Goal: Obtain resource: Download file/media

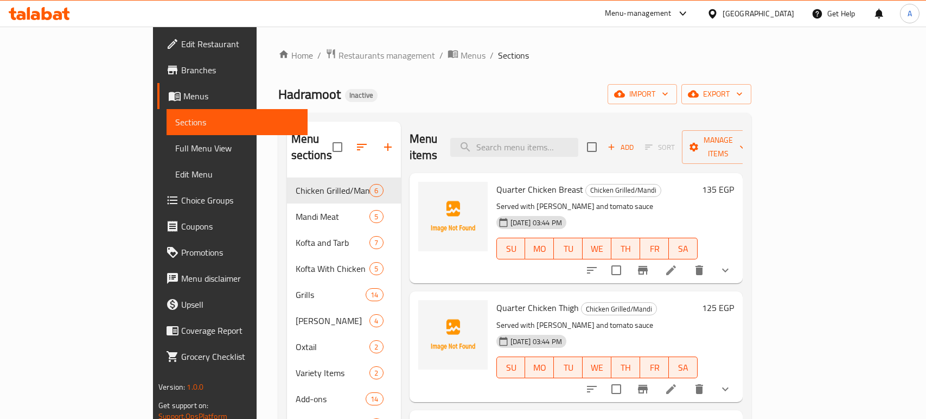
click at [782, 12] on div "Egypt" at bounding box center [759, 14] width 72 height 12
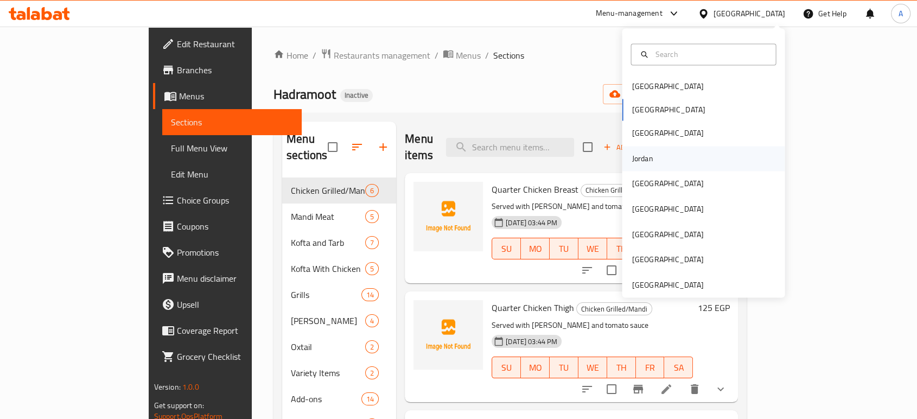
click at [633, 158] on div "Jordan" at bounding box center [642, 158] width 21 height 12
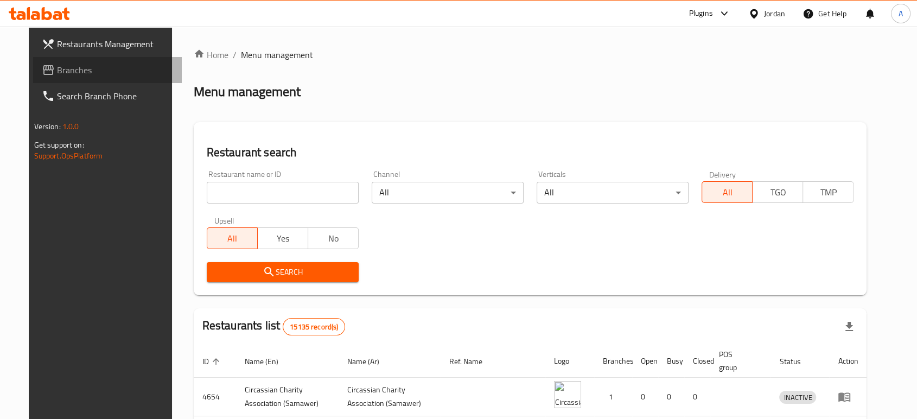
click at [71, 72] on span "Branches" at bounding box center [115, 69] width 116 height 13
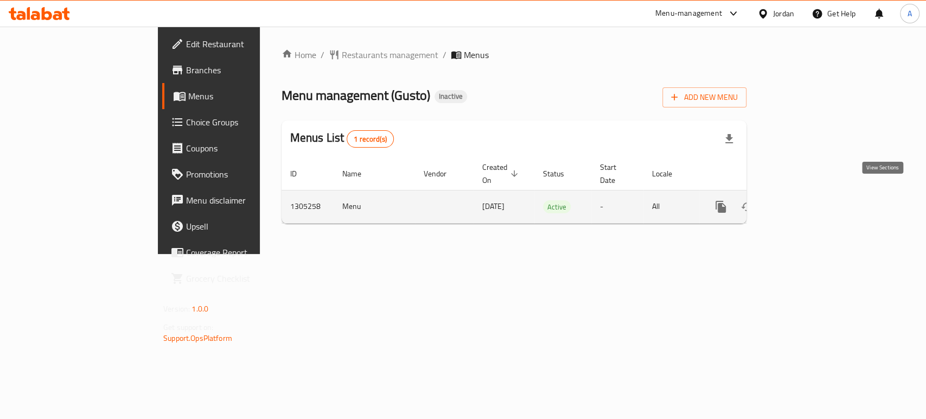
click at [806, 200] on icon "enhanced table" at bounding box center [799, 206] width 13 height 13
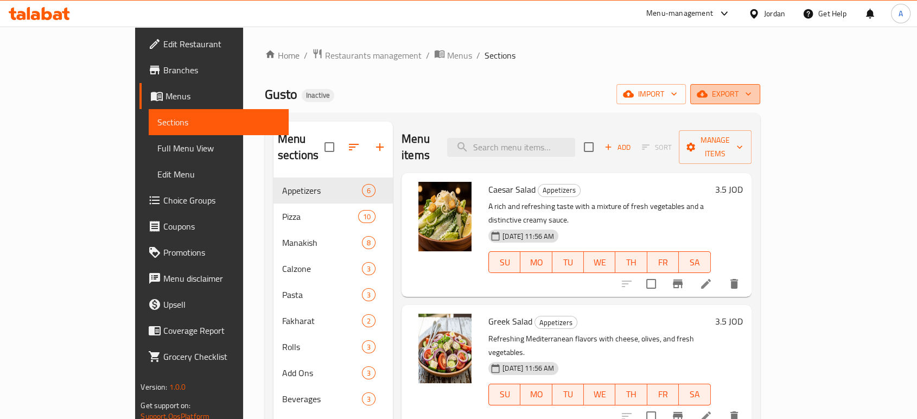
click at [752, 87] on span "export" at bounding box center [725, 94] width 53 height 14
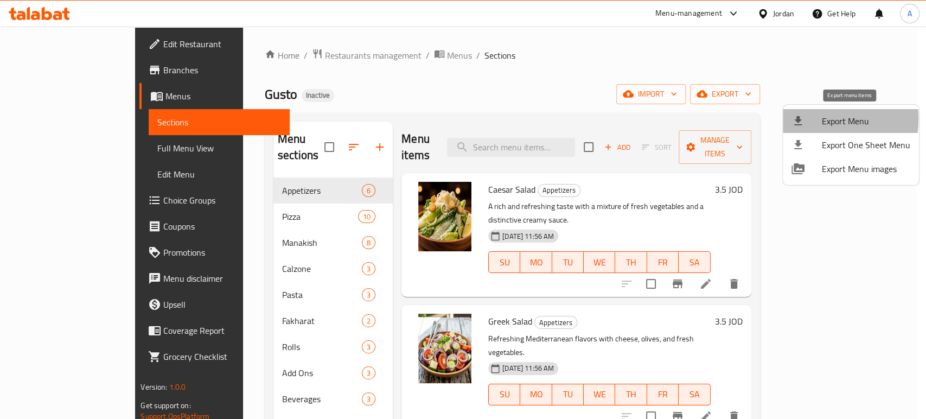
click at [806, 119] on div at bounding box center [807, 120] width 30 height 13
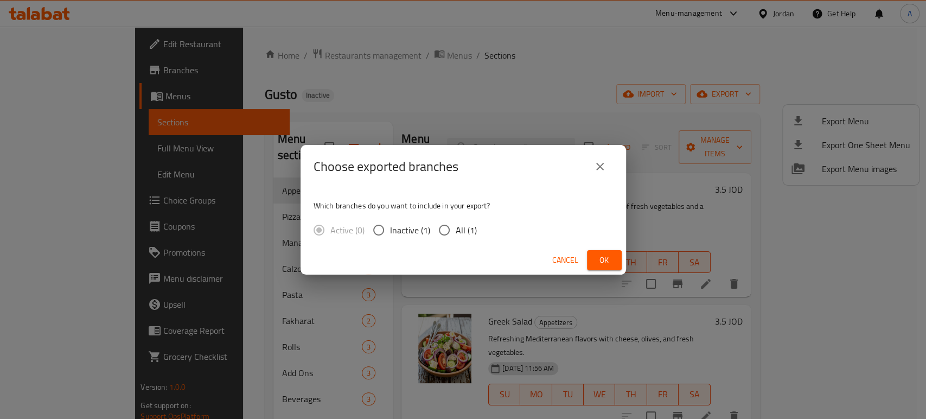
click at [443, 228] on input "All (1)" at bounding box center [444, 230] width 23 height 23
radio input "true"
click at [597, 253] on span "Ok" at bounding box center [604, 260] width 17 height 14
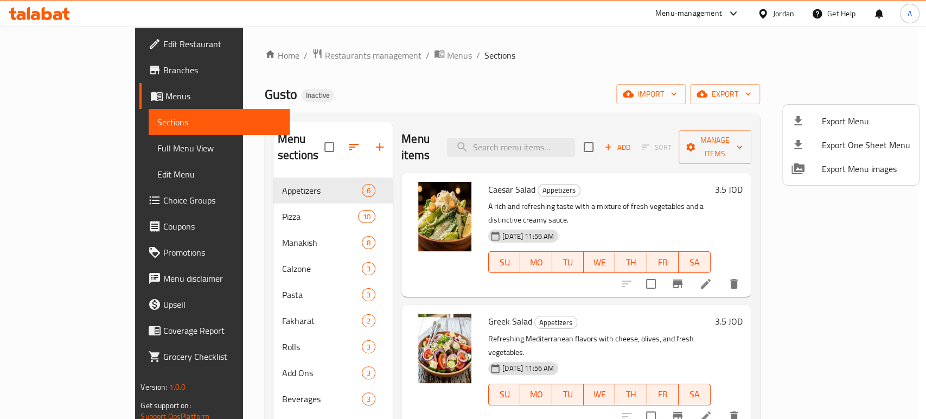
click at [768, 14] on div at bounding box center [463, 209] width 926 height 419
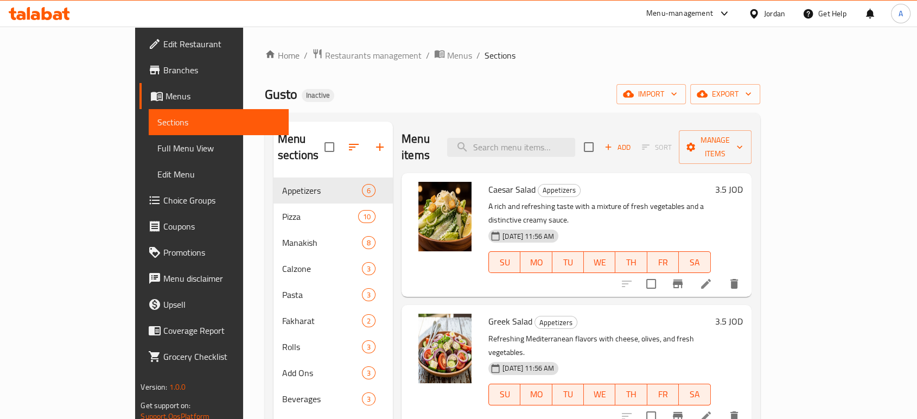
click at [773, 11] on div "Jordan" at bounding box center [774, 14] width 21 height 12
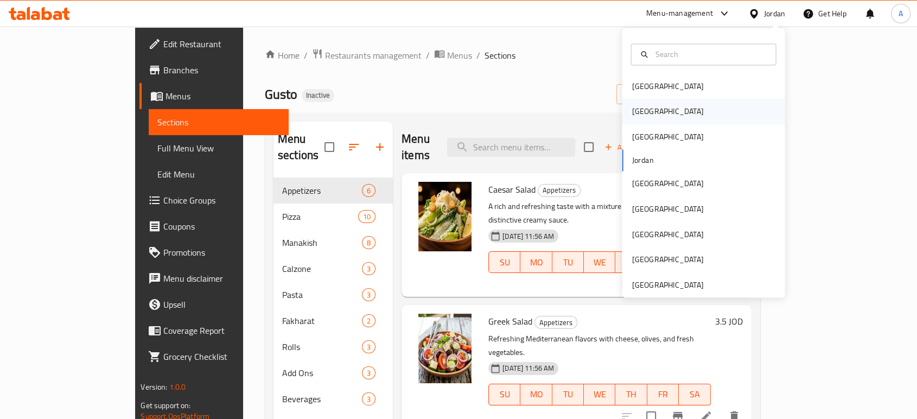
click at [642, 107] on div "Egypt" at bounding box center [667, 111] width 89 height 25
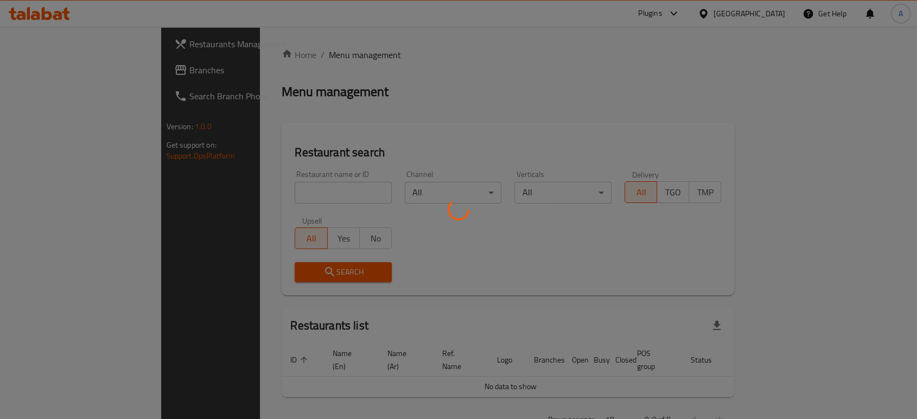
click at [78, 72] on div at bounding box center [458, 209] width 917 height 419
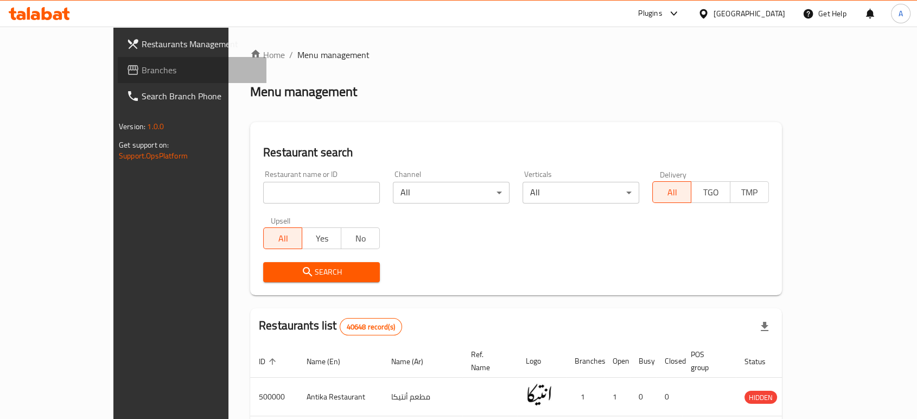
click at [142, 68] on span "Branches" at bounding box center [200, 69] width 116 height 13
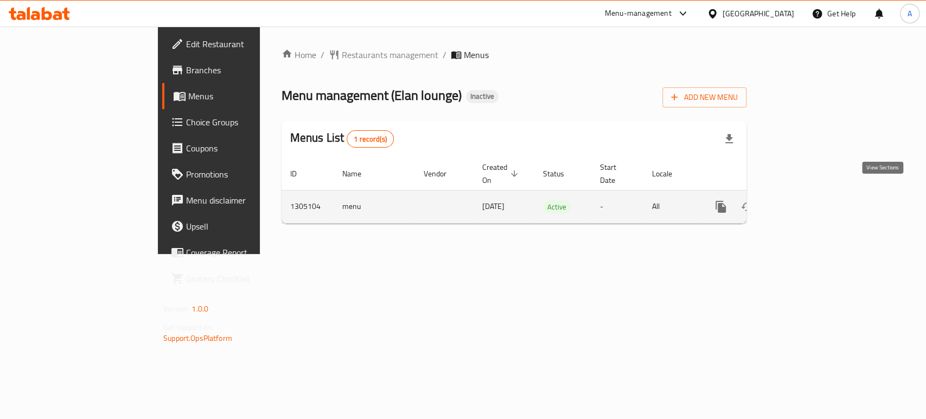
click at [806, 200] on icon "enhanced table" at bounding box center [799, 206] width 13 height 13
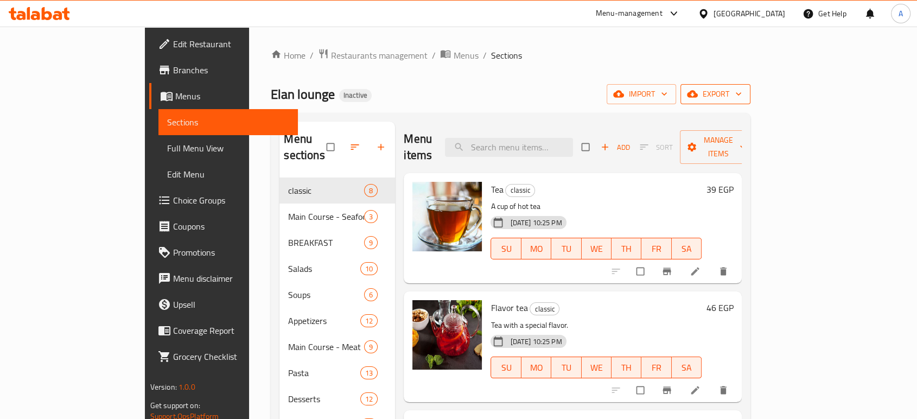
click at [750, 86] on button "export" at bounding box center [715, 94] width 70 height 20
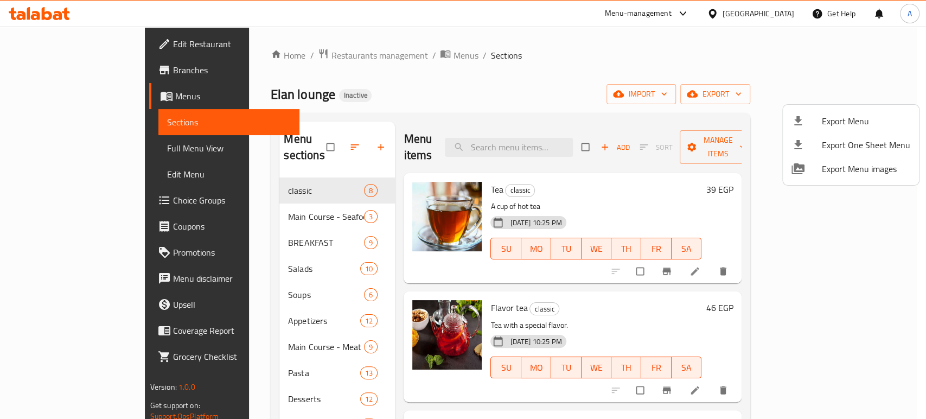
click at [839, 116] on span "Export Menu" at bounding box center [866, 120] width 88 height 13
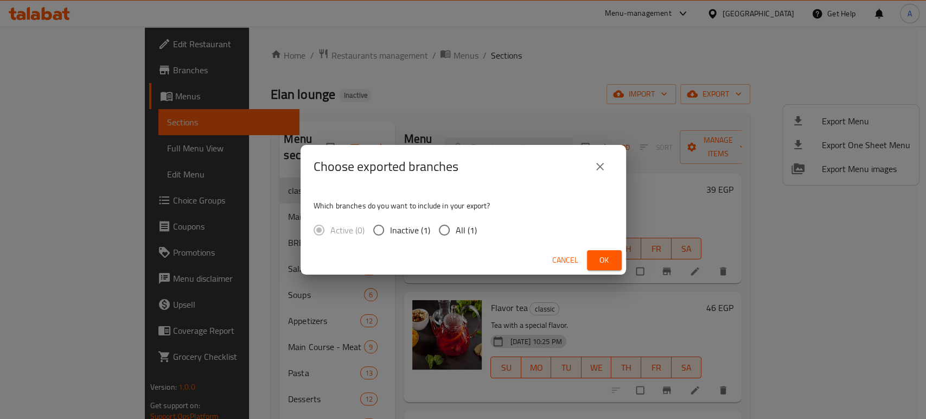
click at [451, 226] on input "All (1)" at bounding box center [444, 230] width 23 height 23
radio input "true"
click at [609, 266] on span "Ok" at bounding box center [604, 260] width 17 height 14
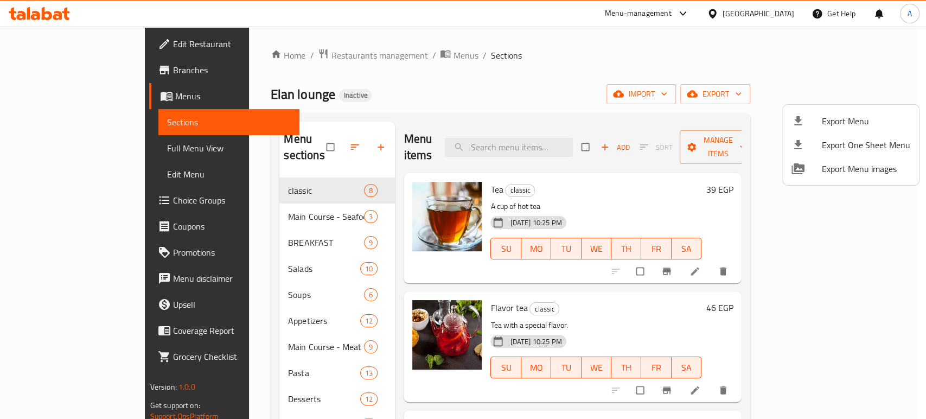
click at [645, 63] on div at bounding box center [463, 209] width 926 height 419
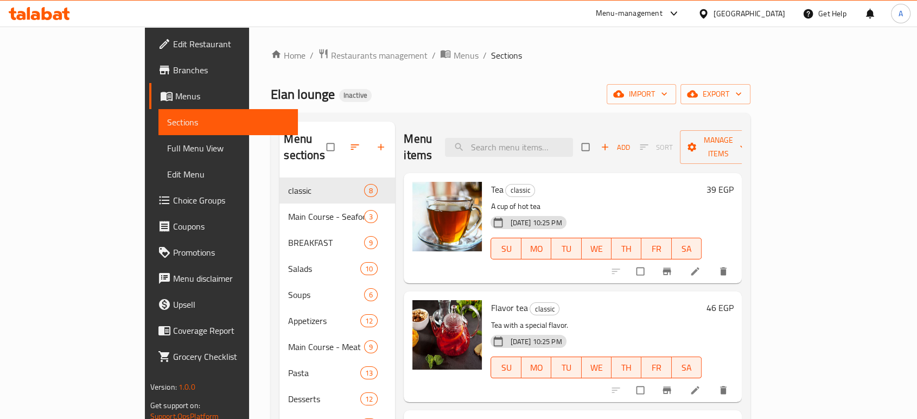
click at [559, 53] on ol "Home / Restaurants management / Menus / Sections" at bounding box center [511, 55] width 480 height 14
click at [772, 7] on div "Egypt" at bounding box center [741, 14] width 105 height 26
click at [765, 11] on div "Egypt" at bounding box center [750, 14] width 72 height 12
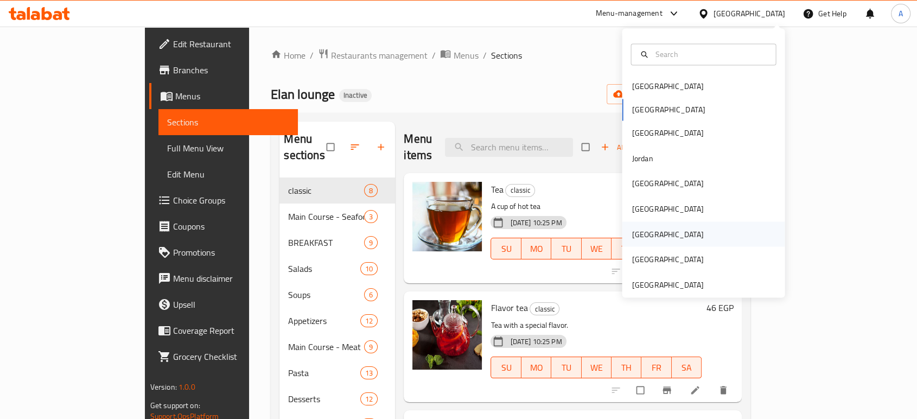
click at [645, 233] on div "[GEOGRAPHIC_DATA]" at bounding box center [667, 233] width 89 height 25
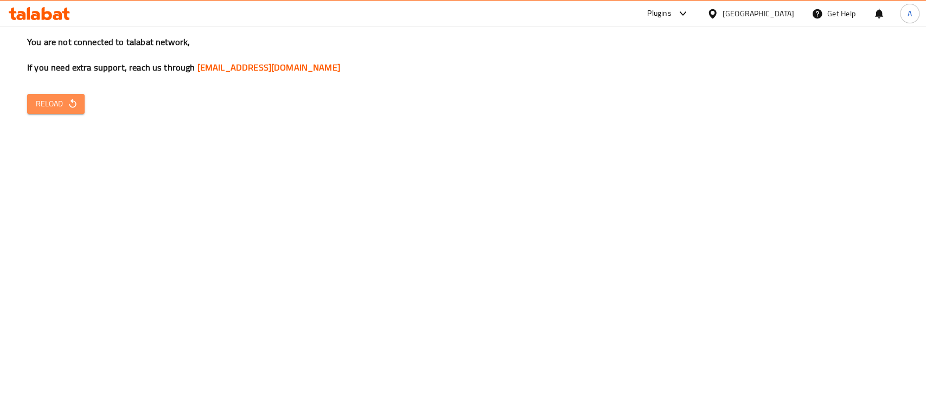
click at [65, 96] on button "Reload" at bounding box center [56, 104] width 58 height 20
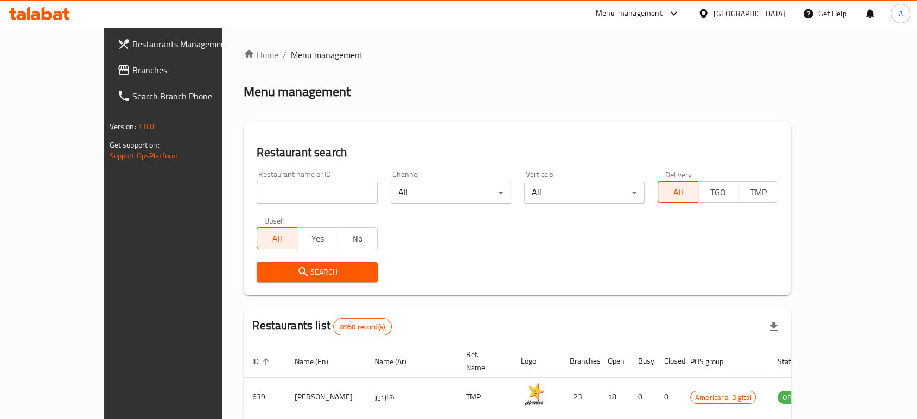
scroll to position [60, 0]
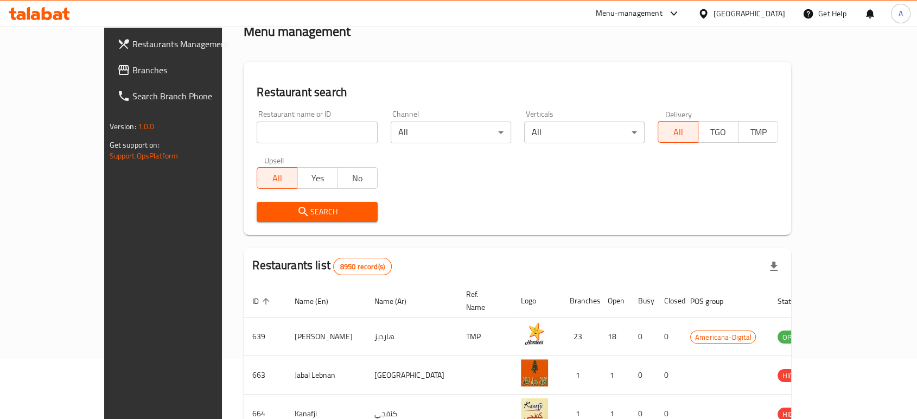
click at [558, 104] on div "Verticals All ​" at bounding box center [584, 127] width 133 height 46
